Goal: Task Accomplishment & Management: Manage account settings

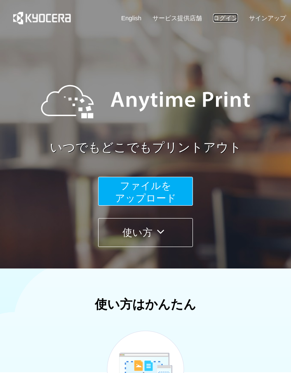
click at [221, 19] on link "ログイン" at bounding box center [225, 18] width 25 height 9
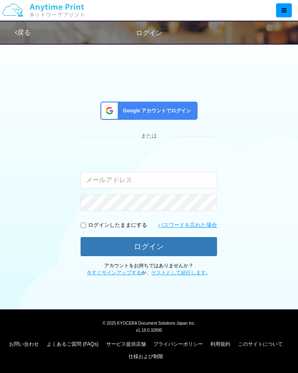
click at [190, 108] on span "Google アカウントでログイン" at bounding box center [155, 110] width 71 height 7
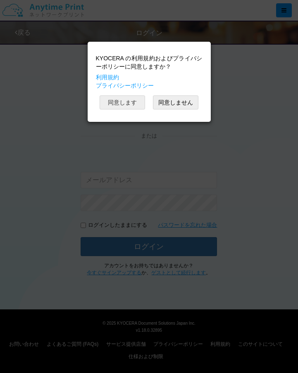
click at [131, 101] on button "同意します" at bounding box center [122, 102] width 45 height 14
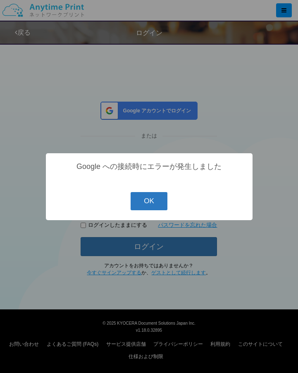
click at [161, 204] on button "OK" at bounding box center [148, 201] width 37 height 18
